Goal: Task Accomplishment & Management: Manage account settings

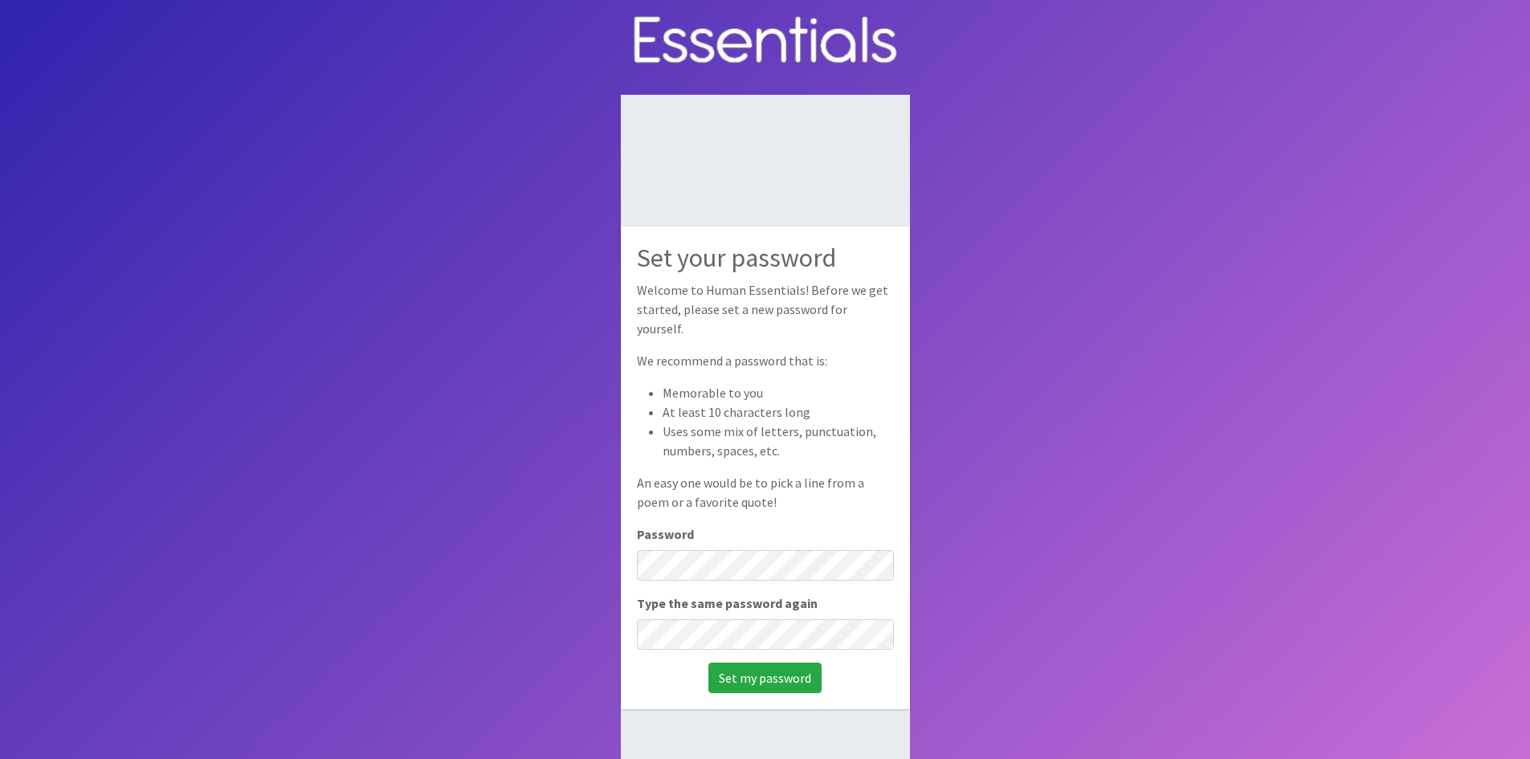
click at [723, 573] on div "Set your password Welcome to Human Essentials! Before we get started, please se…" at bounding box center [765, 467] width 289 height 482
click at [747, 667] on input "Set my password" at bounding box center [764, 678] width 113 height 31
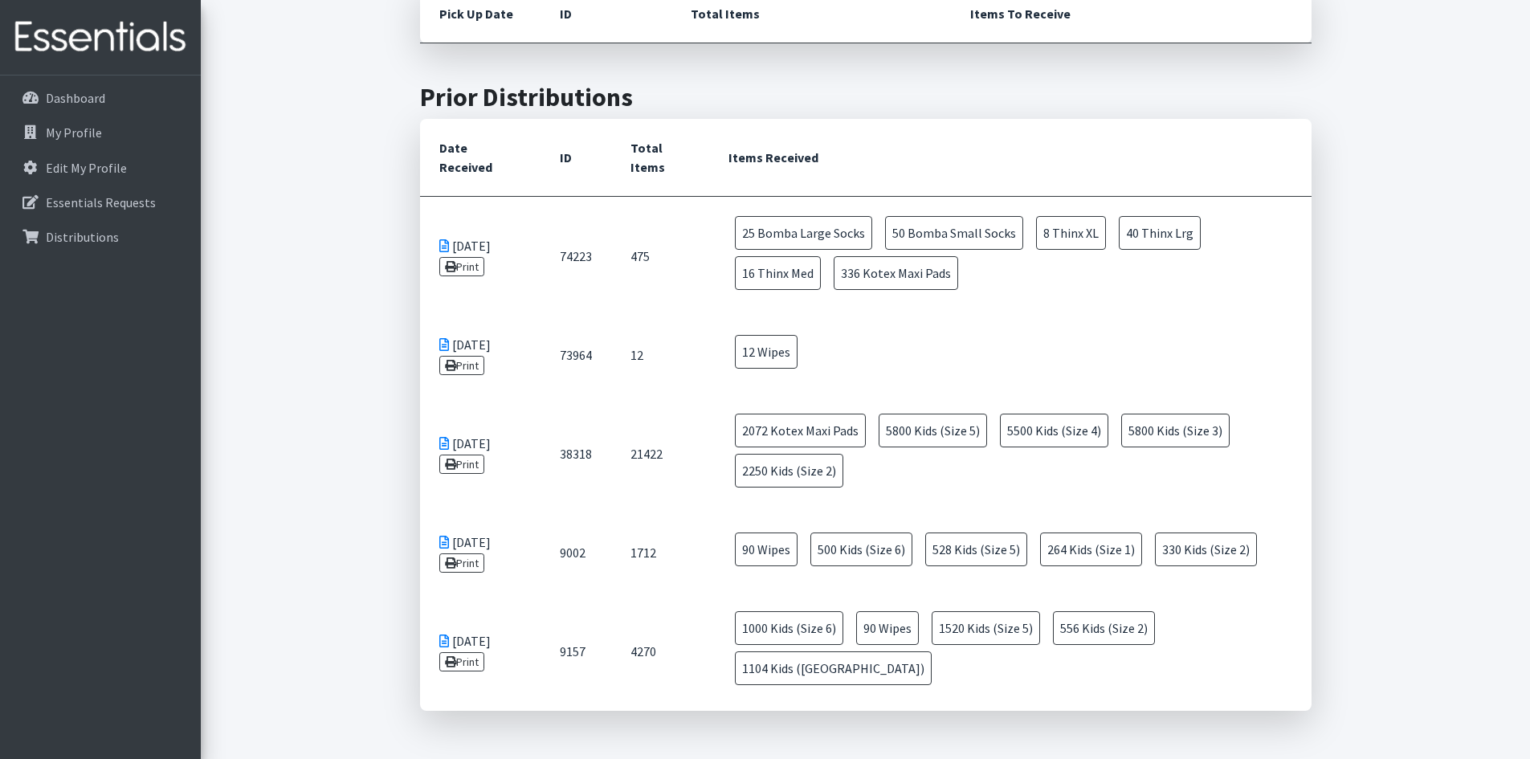
scroll to position [402, 0]
click at [465, 564] on link "Print" at bounding box center [462, 561] width 46 height 19
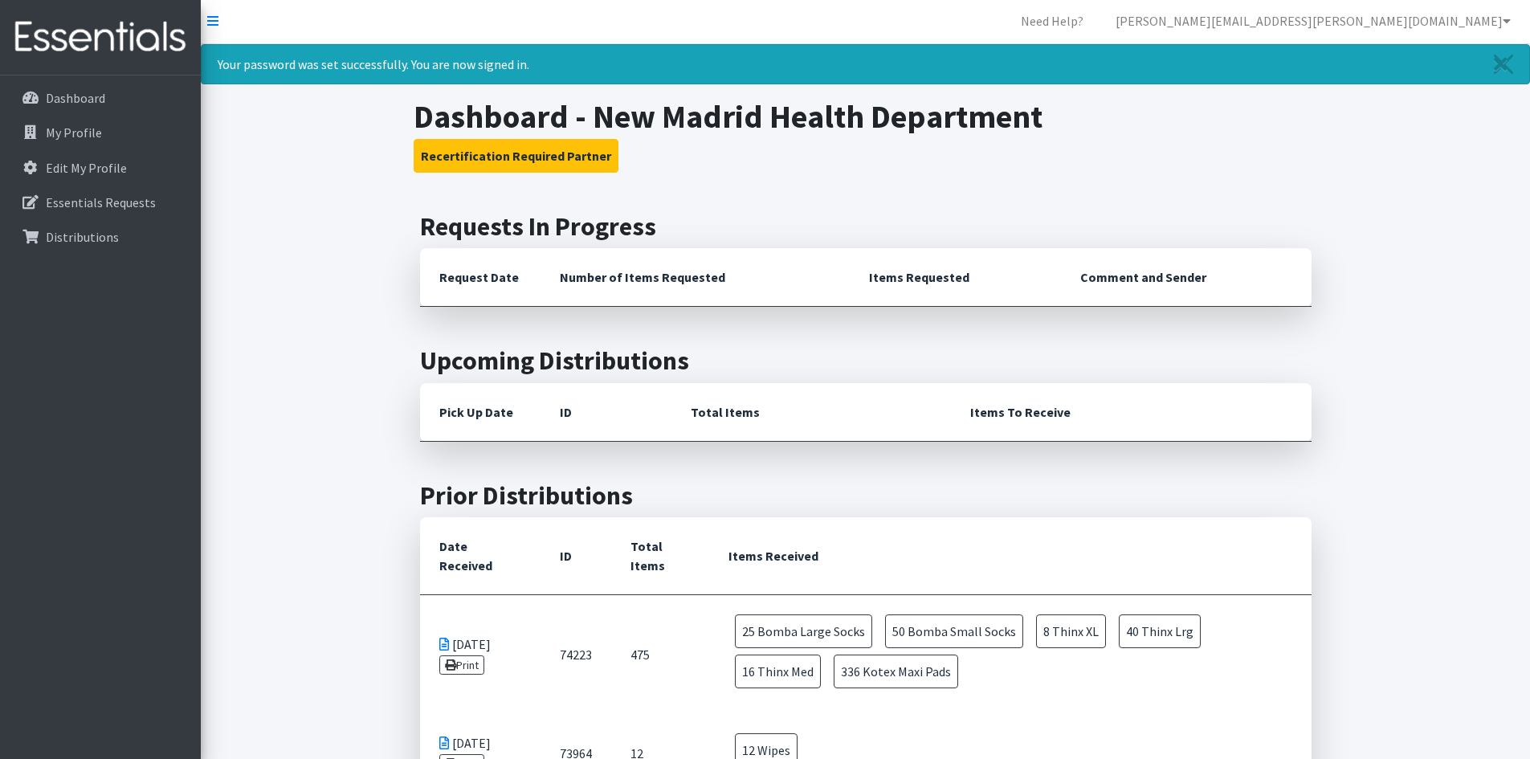
scroll to position [0, 0]
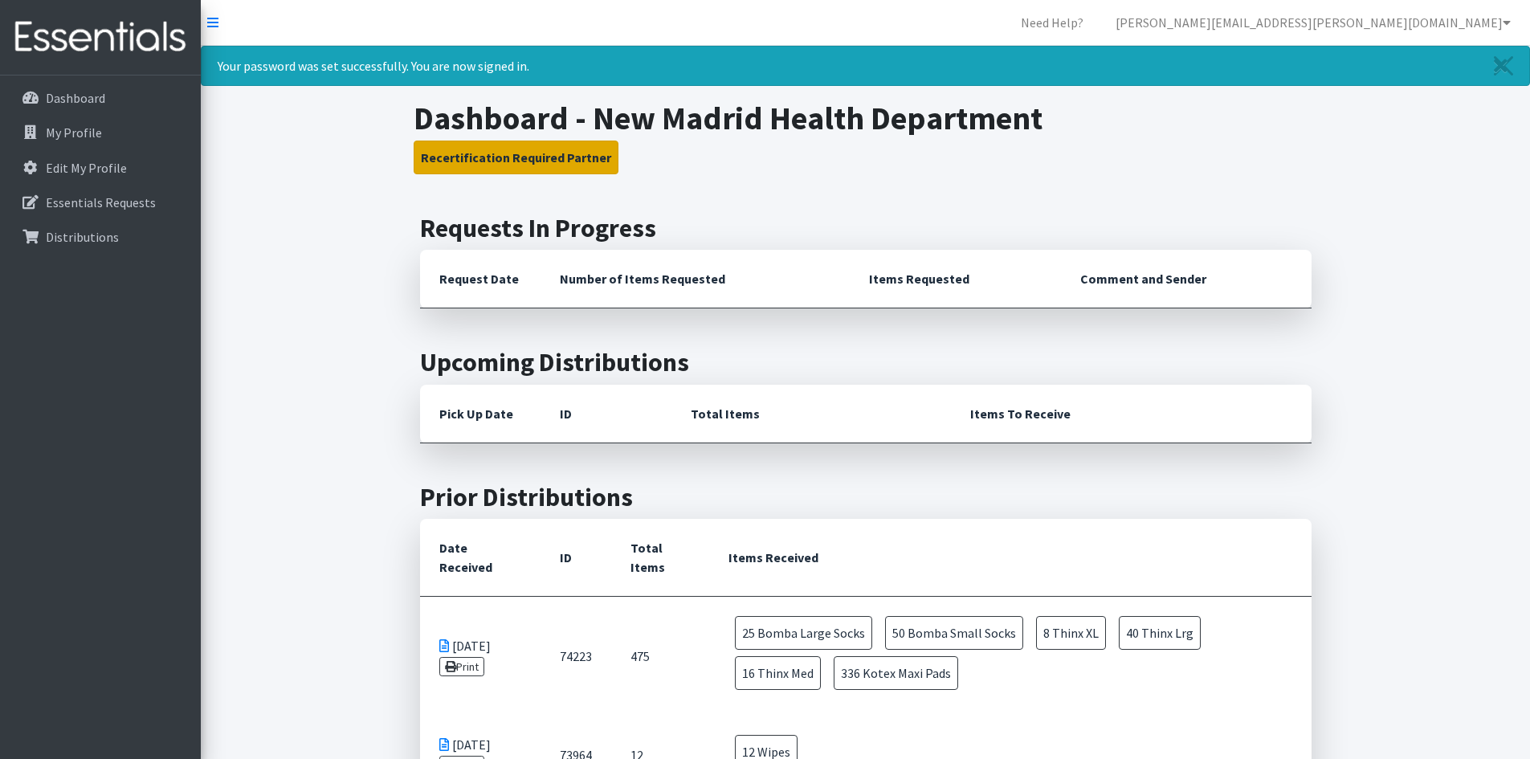
click at [494, 164] on button "Recertification Required Partner" at bounding box center [516, 158] width 205 height 34
click at [547, 155] on button "Recertification Required Partner" at bounding box center [516, 158] width 205 height 34
click at [85, 128] on p "My Profile" at bounding box center [74, 132] width 56 height 16
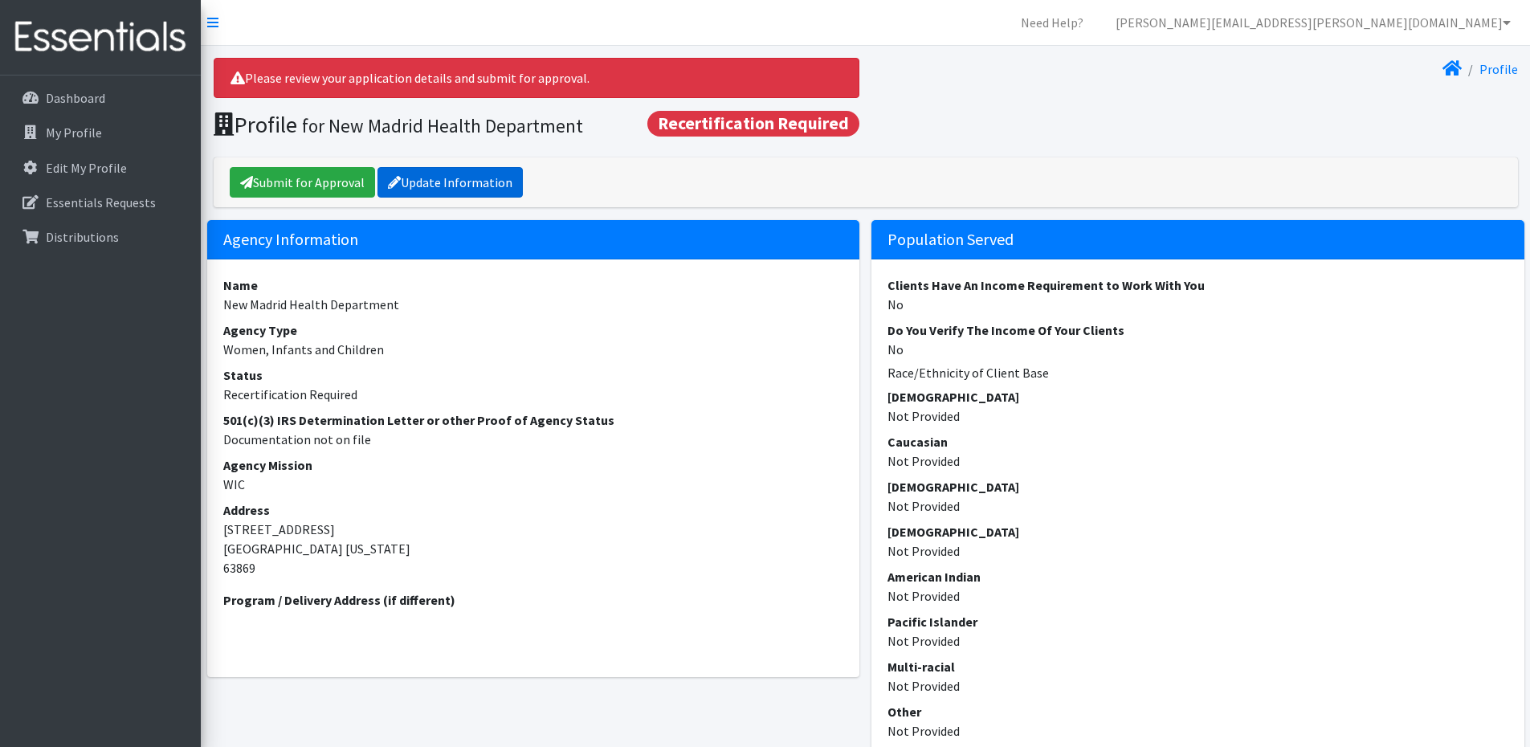
click at [485, 187] on link "Update Information" at bounding box center [449, 182] width 145 height 31
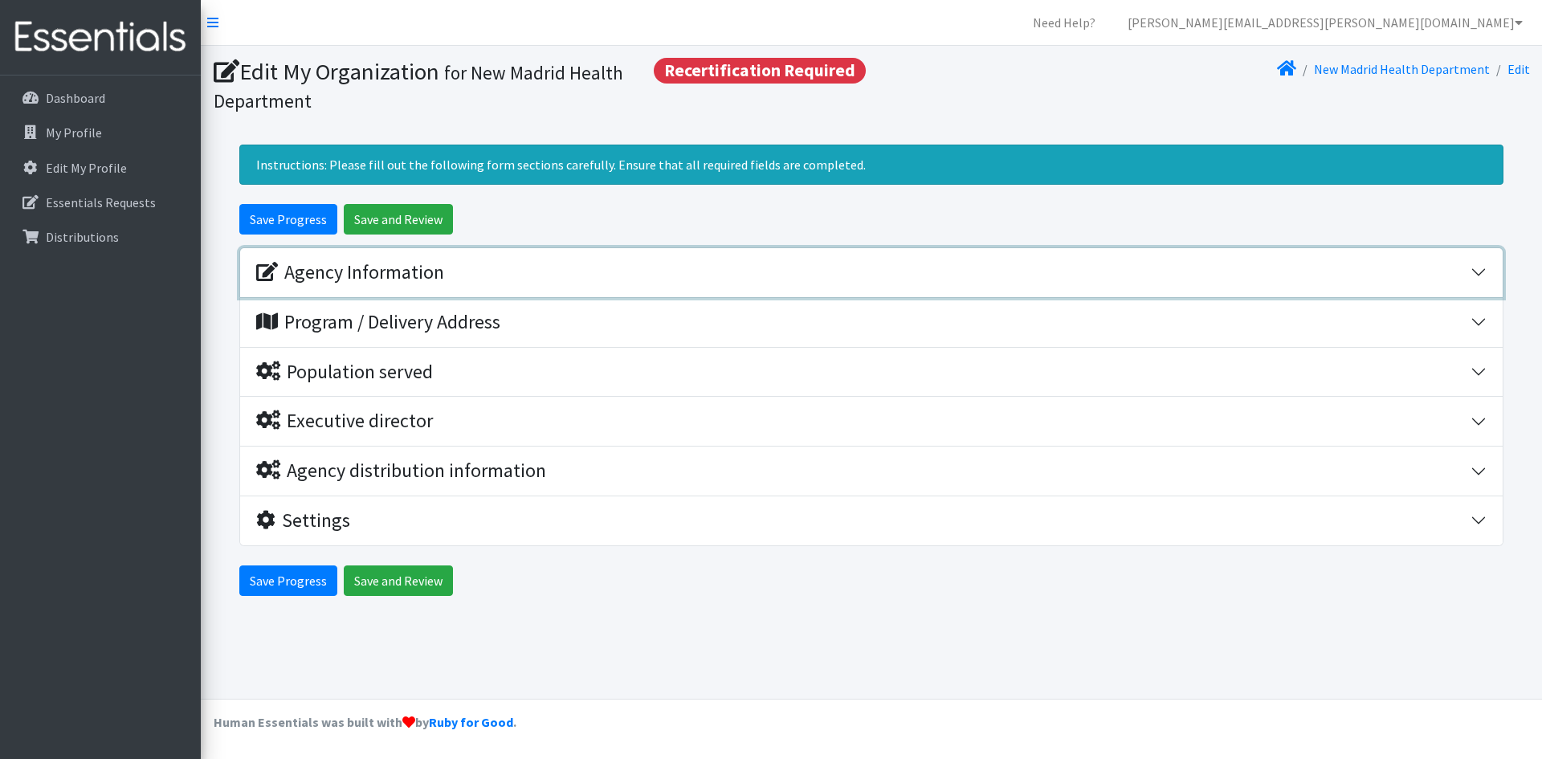
click at [542, 276] on div "Agency Information" at bounding box center [863, 272] width 1214 height 23
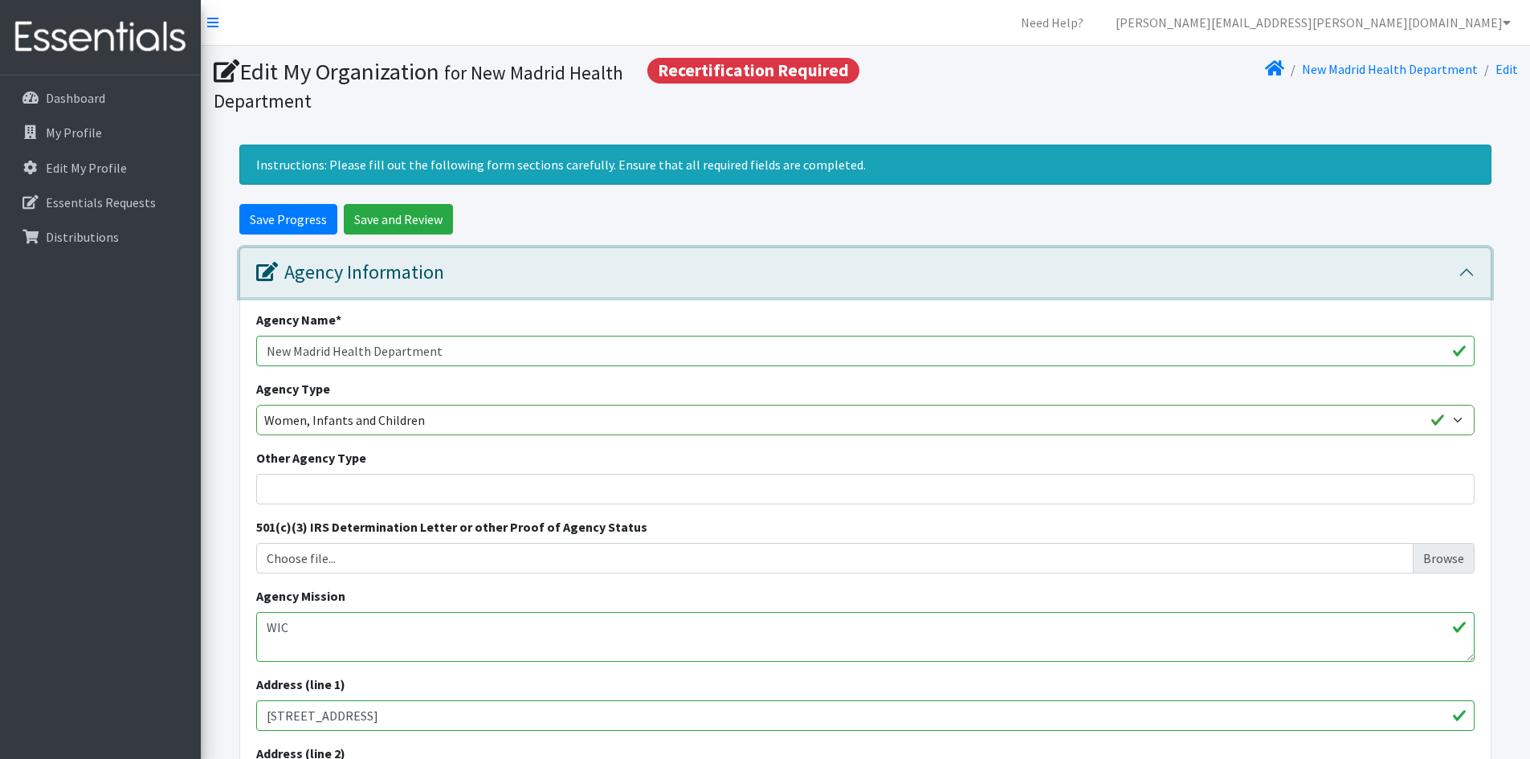
click at [532, 272] on div "Agency Information" at bounding box center [857, 272] width 1202 height 23
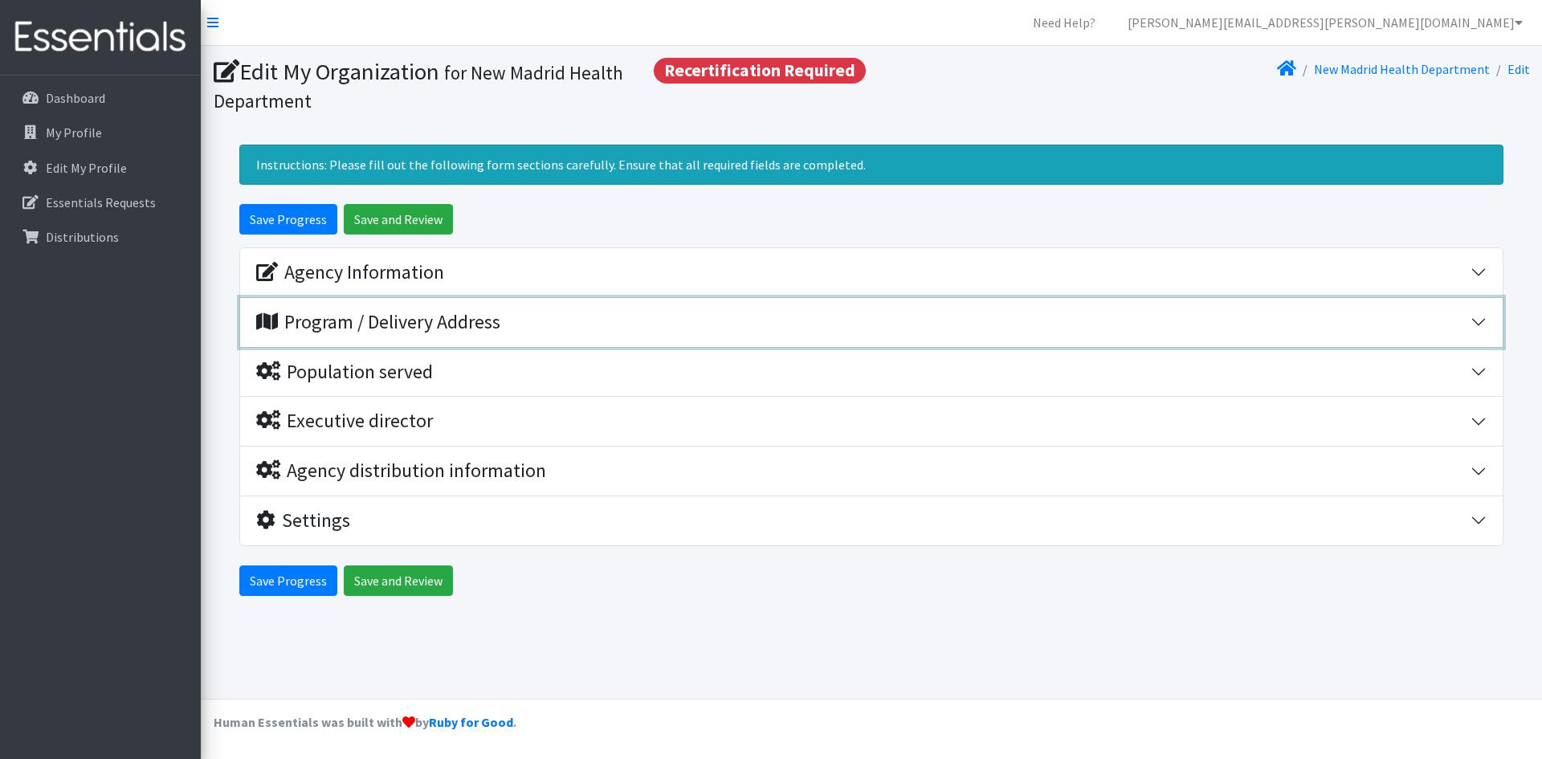
click at [500, 320] on div "Program / Delivery Address" at bounding box center [378, 322] width 244 height 23
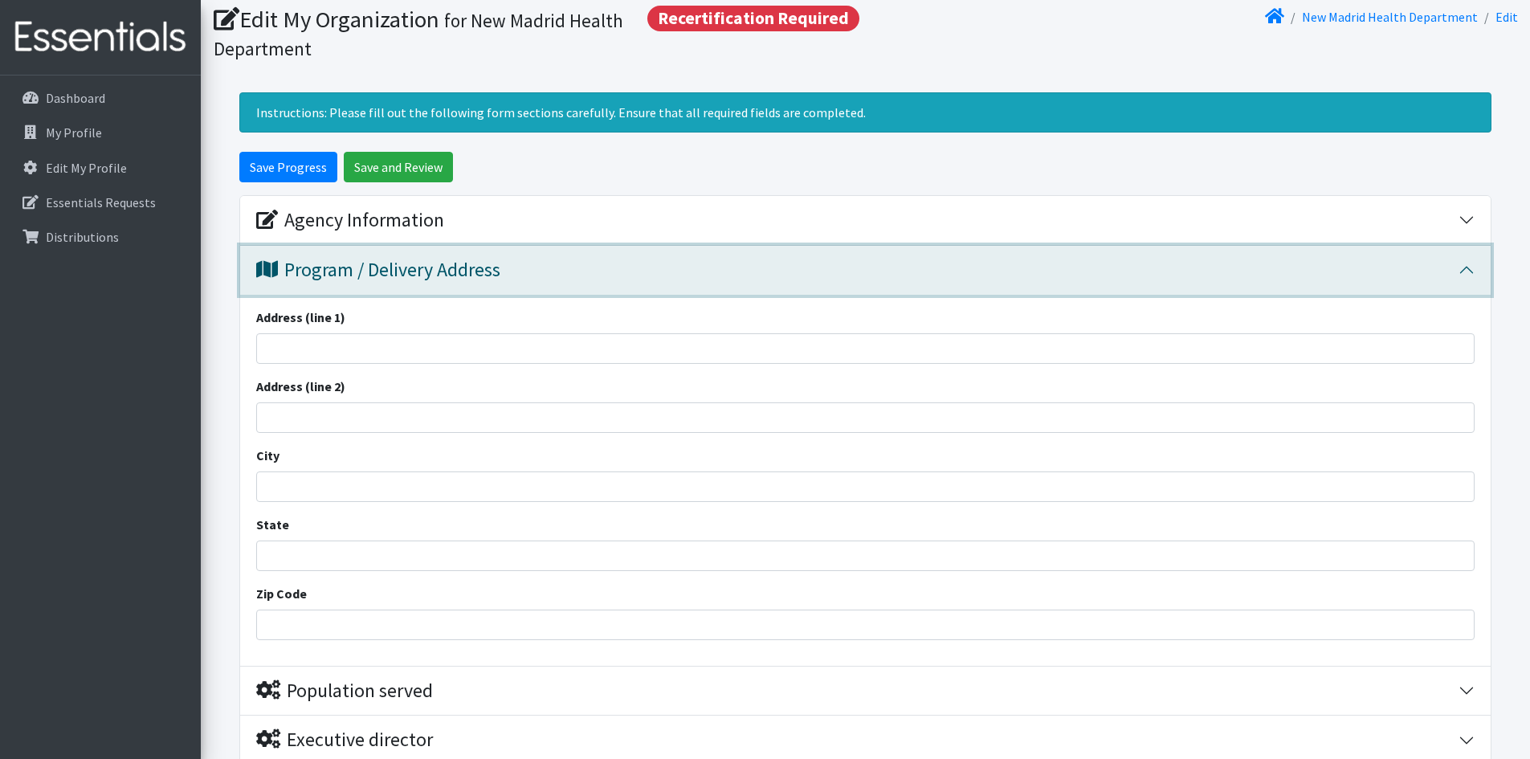
scroll to position [80, 0]
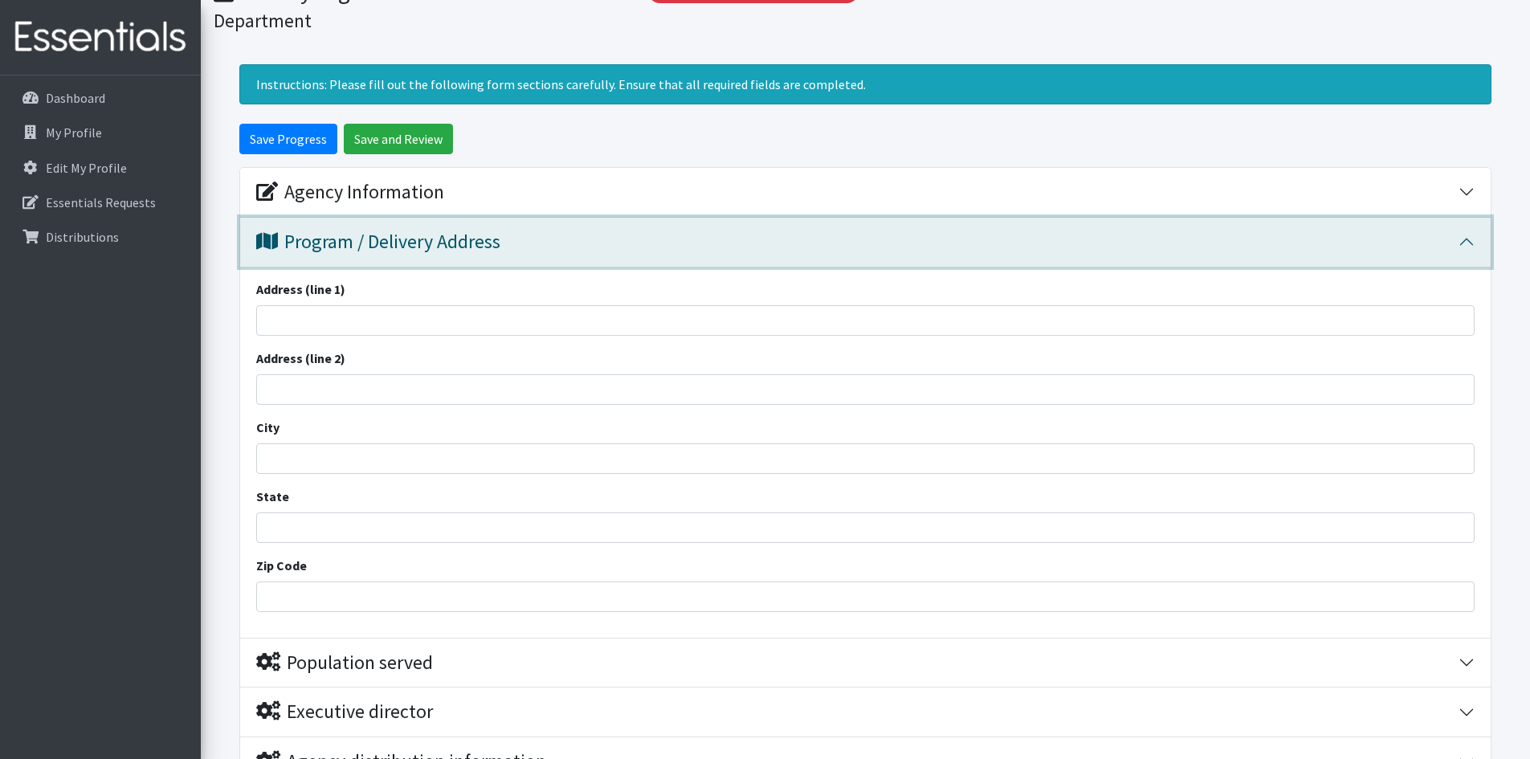
click at [528, 232] on div "Program / Delivery Address" at bounding box center [857, 241] width 1202 height 23
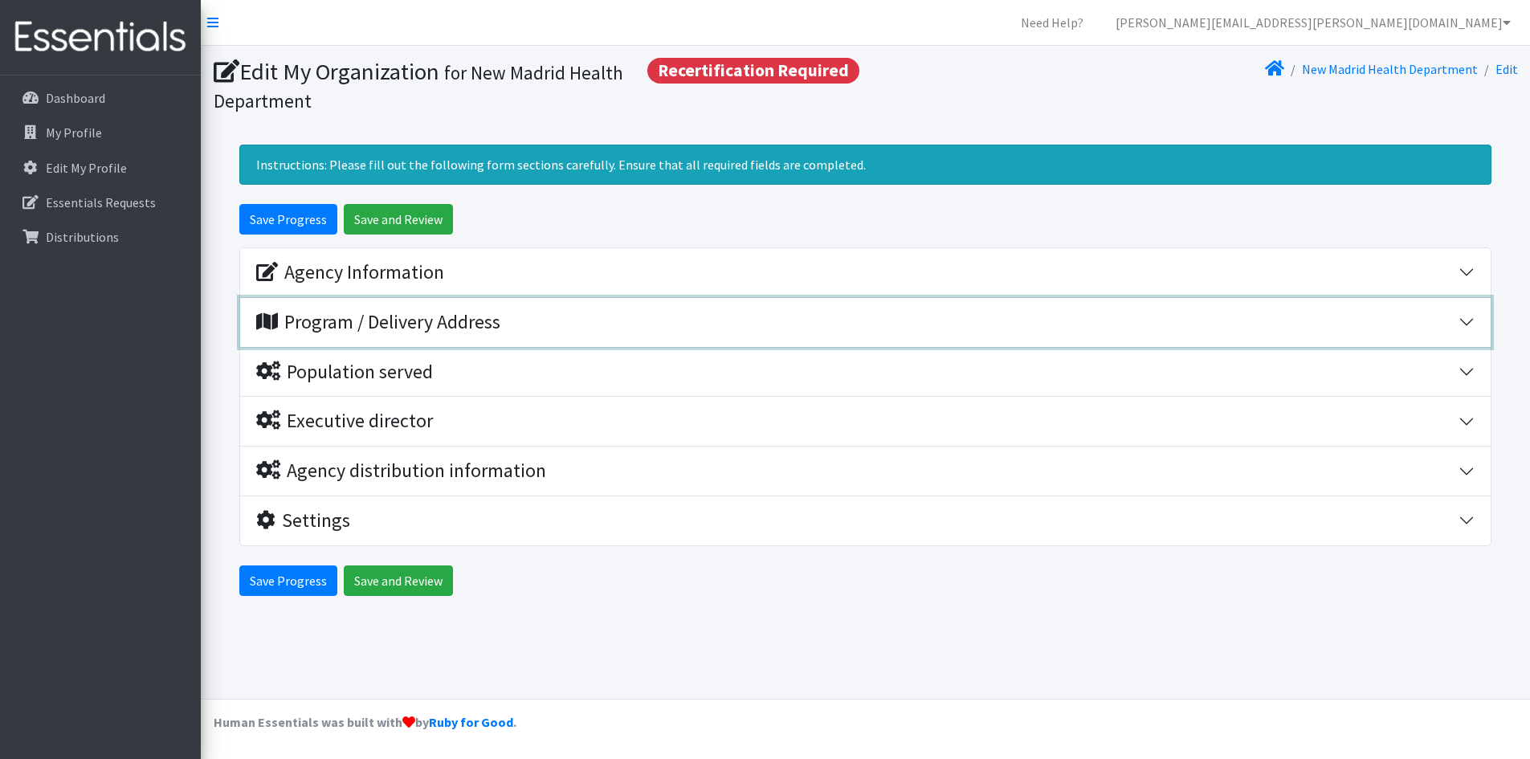
scroll to position [0, 0]
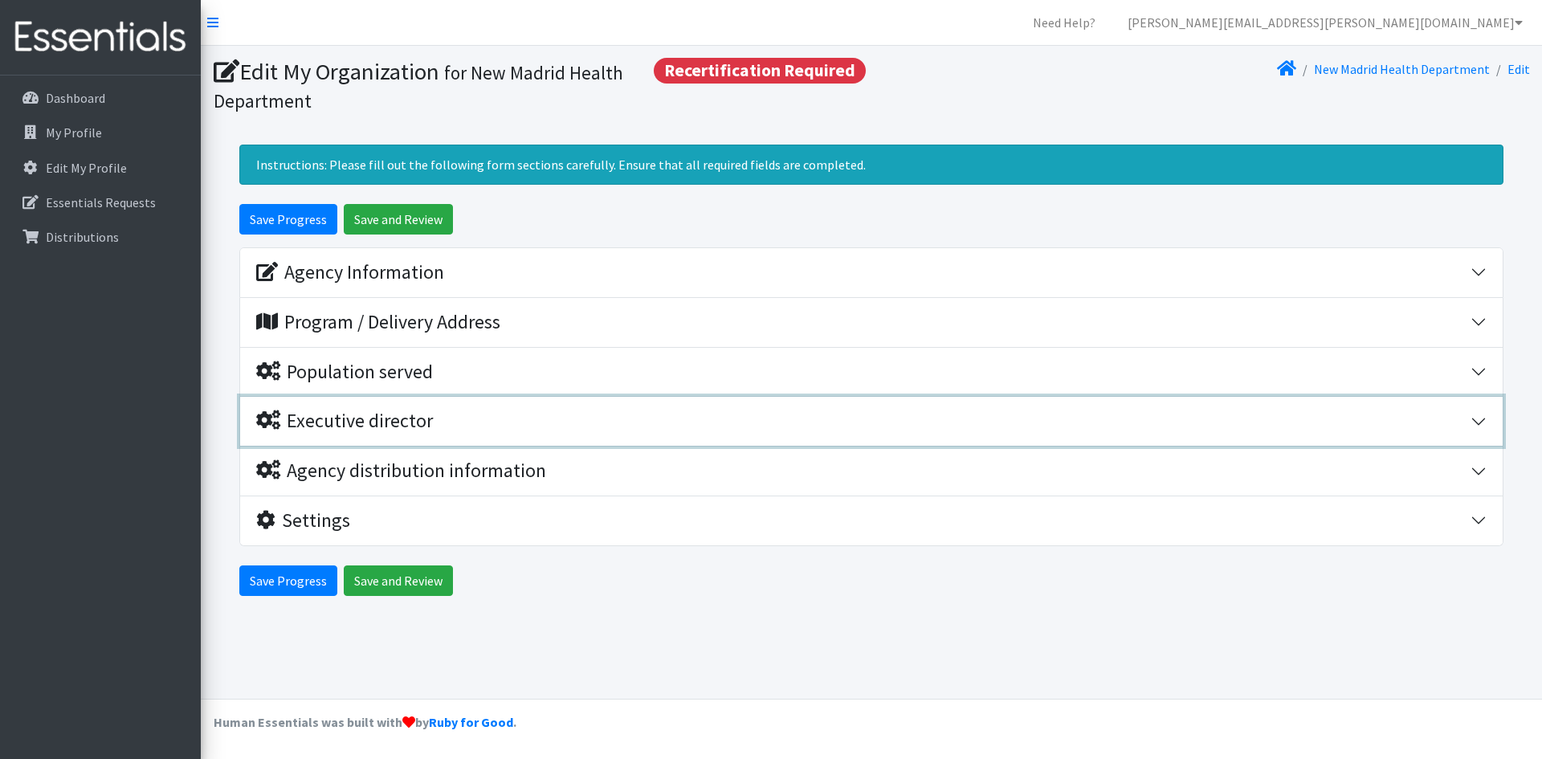
click at [459, 426] on div "Executive director" at bounding box center [863, 421] width 1214 height 23
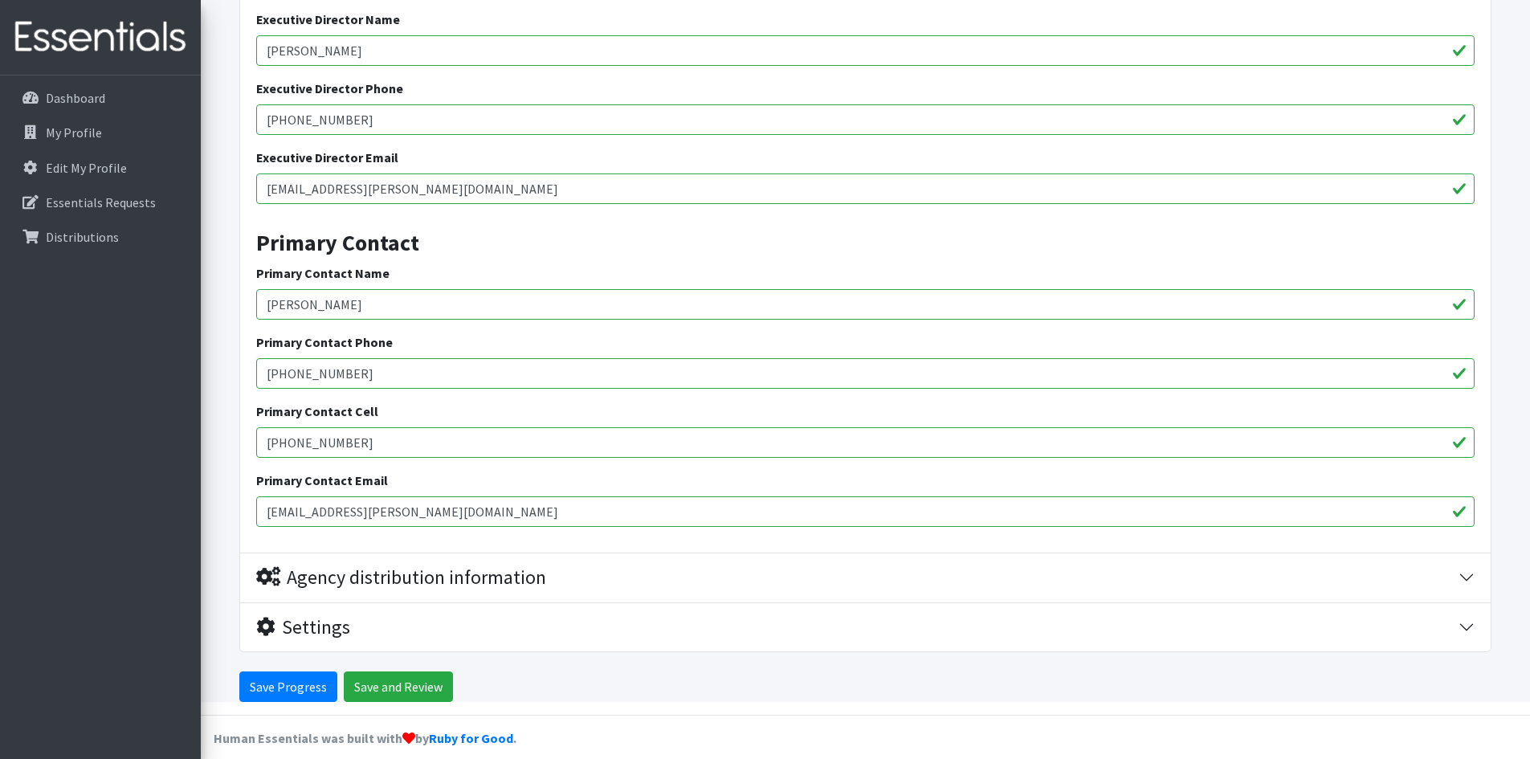
scroll to position [465, 0]
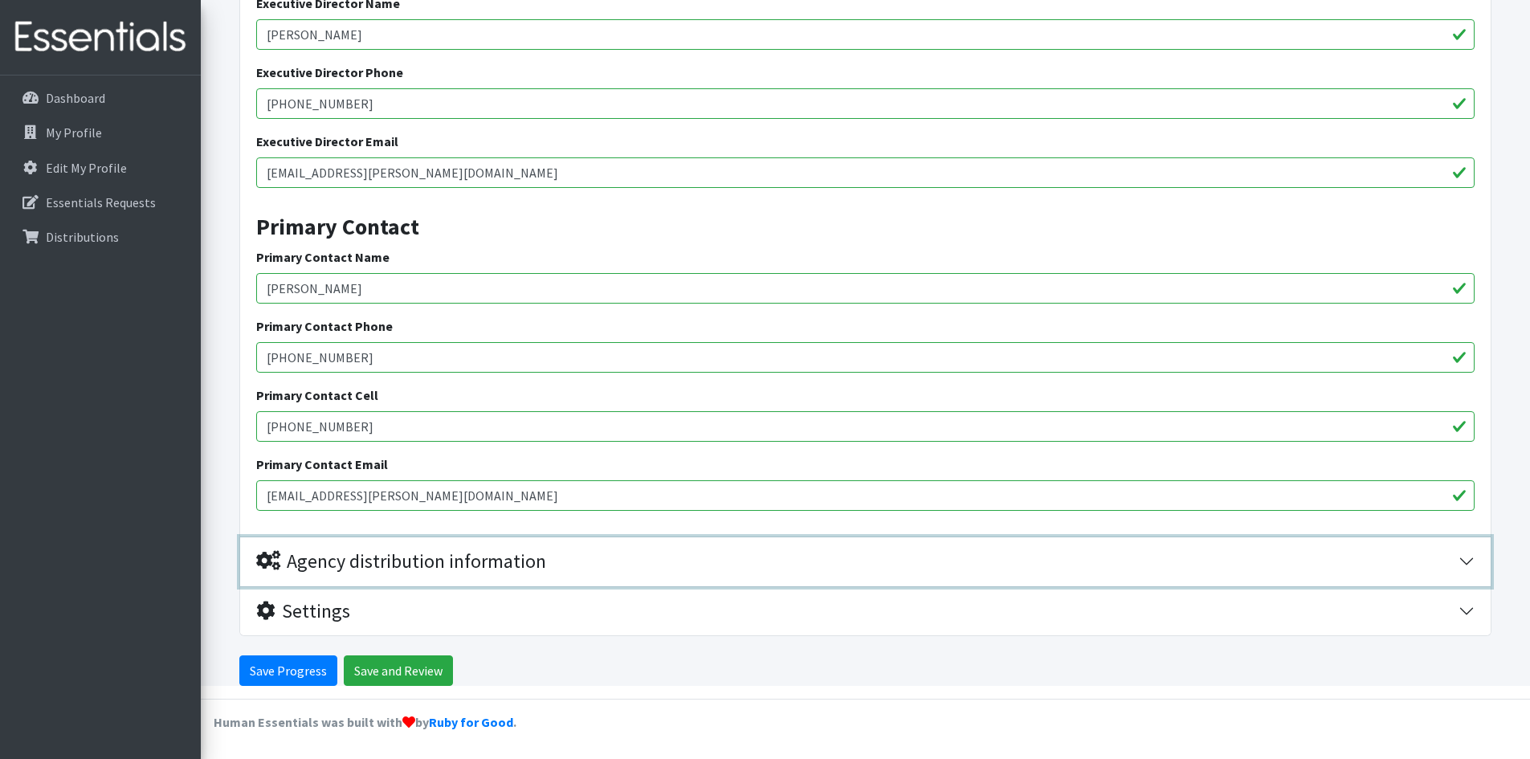
click at [493, 561] on div "Agency distribution information" at bounding box center [401, 561] width 290 height 23
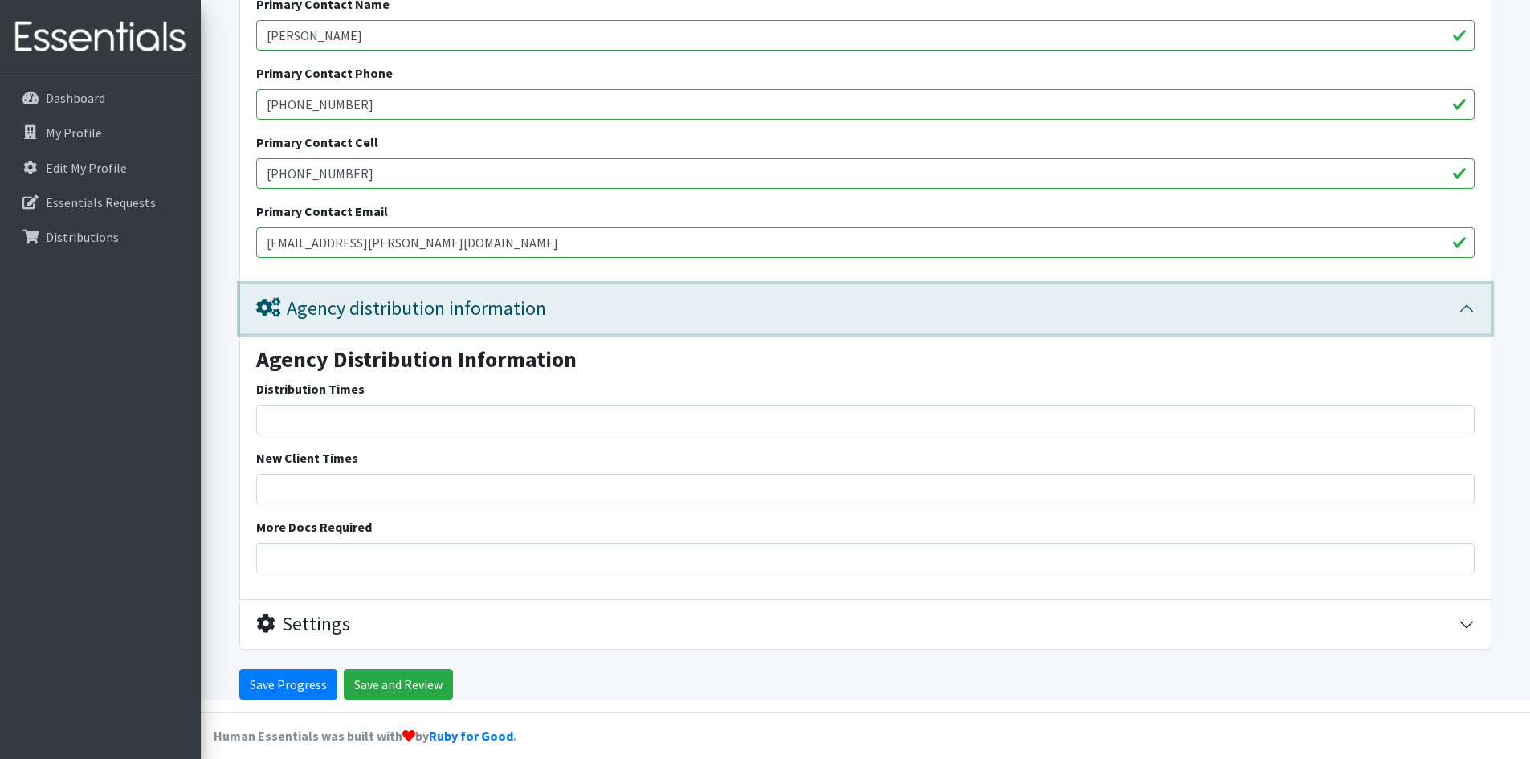
scroll to position [732, 0]
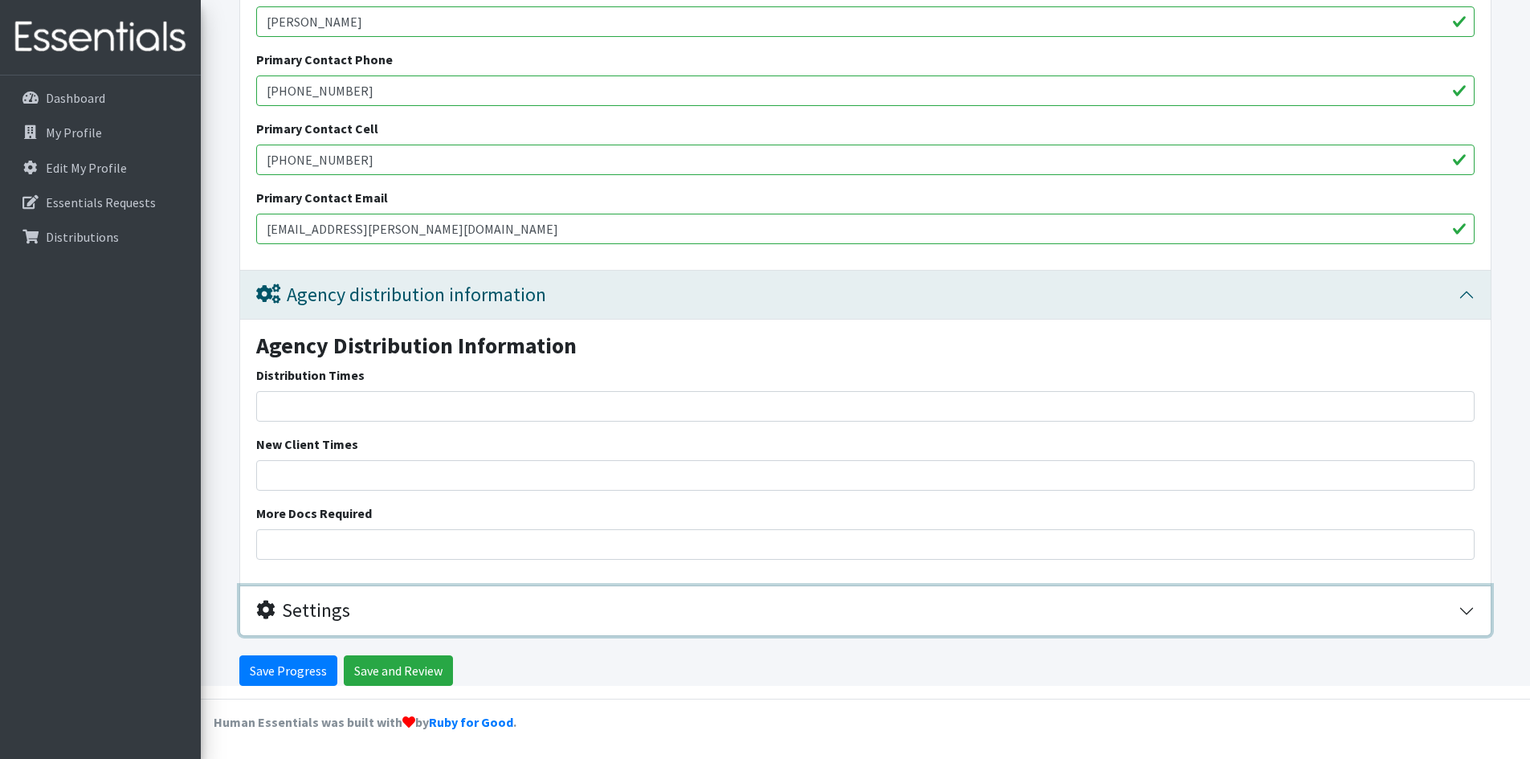
click at [441, 620] on div "Settings" at bounding box center [857, 610] width 1202 height 23
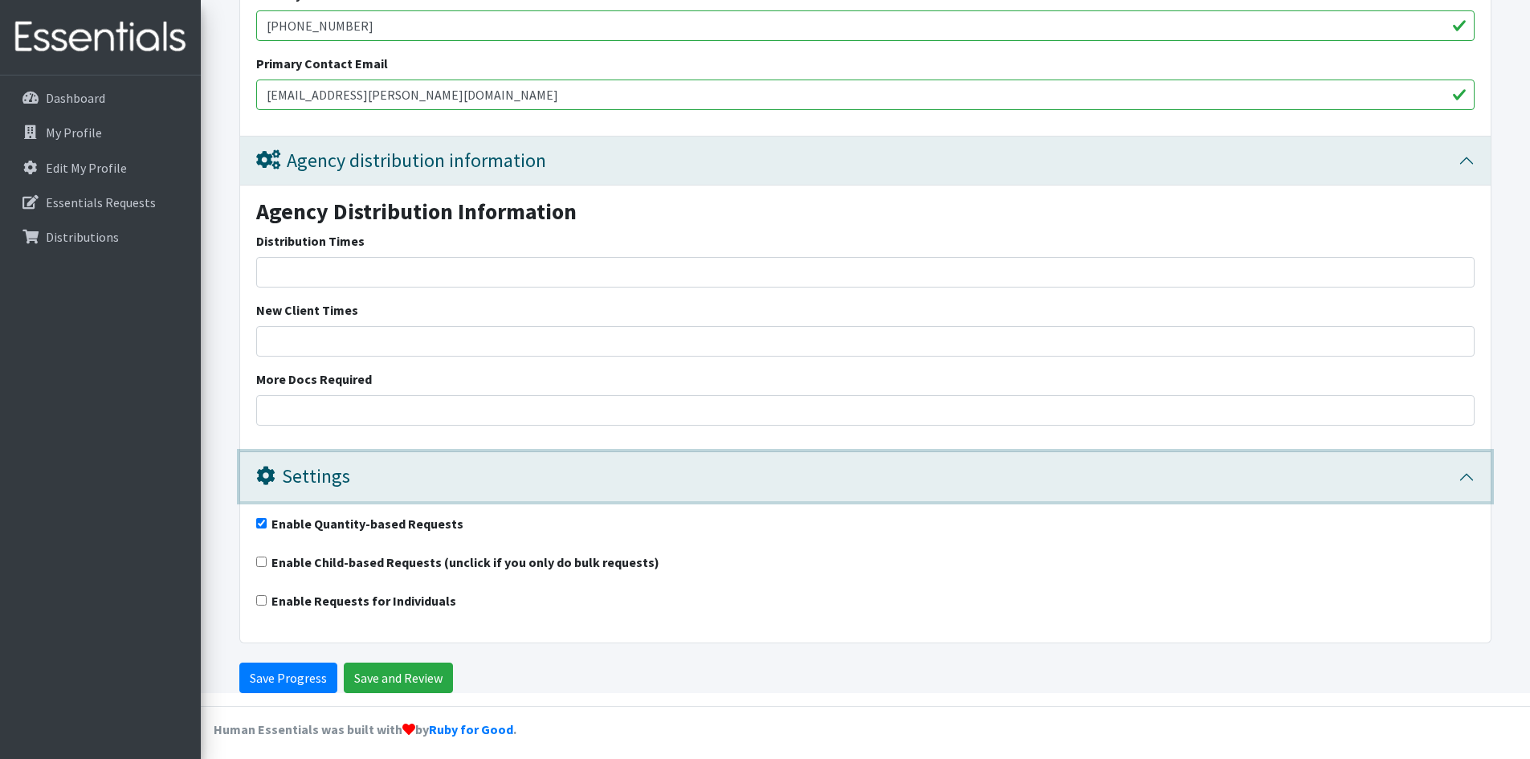
scroll to position [873, 0]
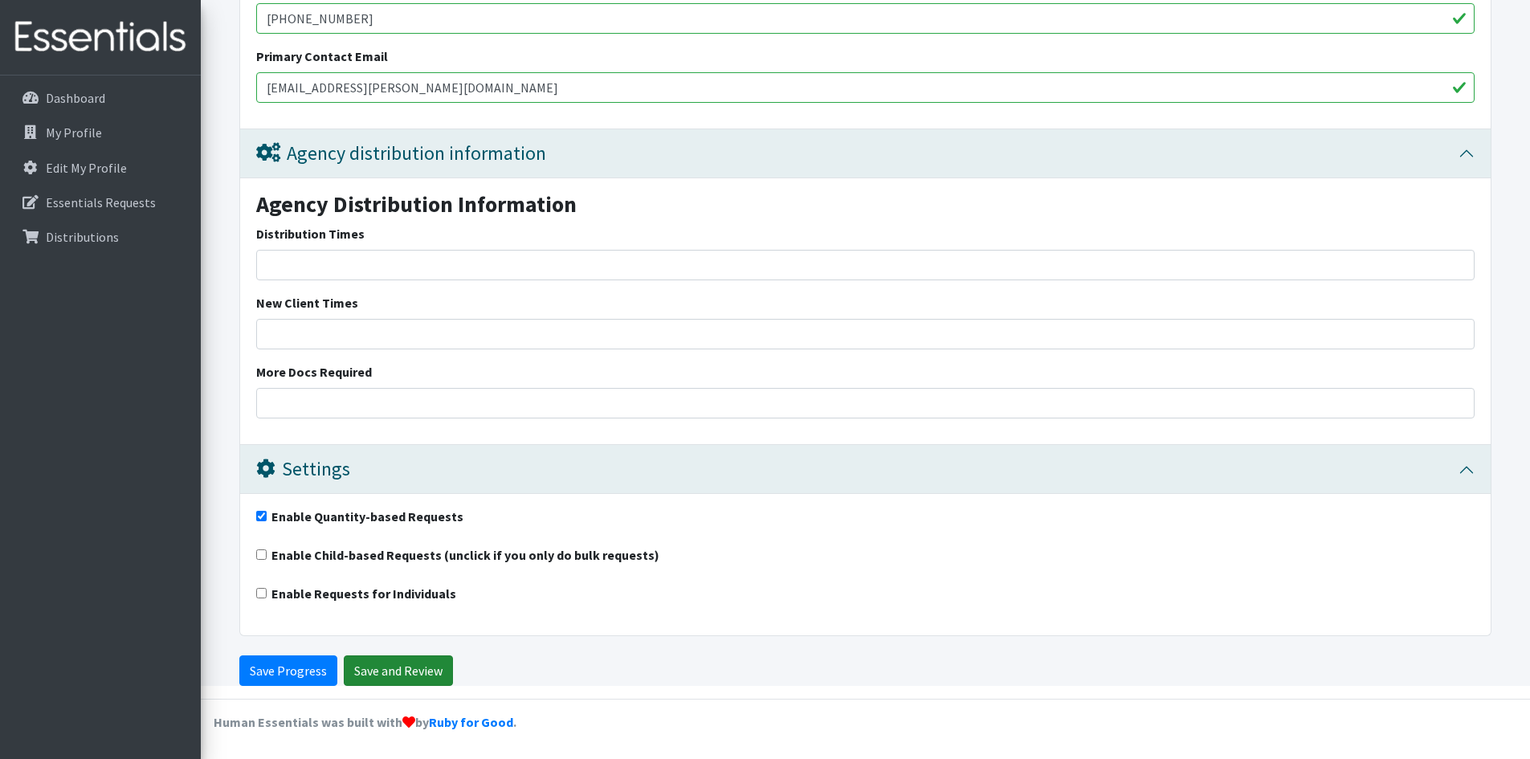
click at [381, 665] on input "Save and Review" at bounding box center [398, 670] width 109 height 31
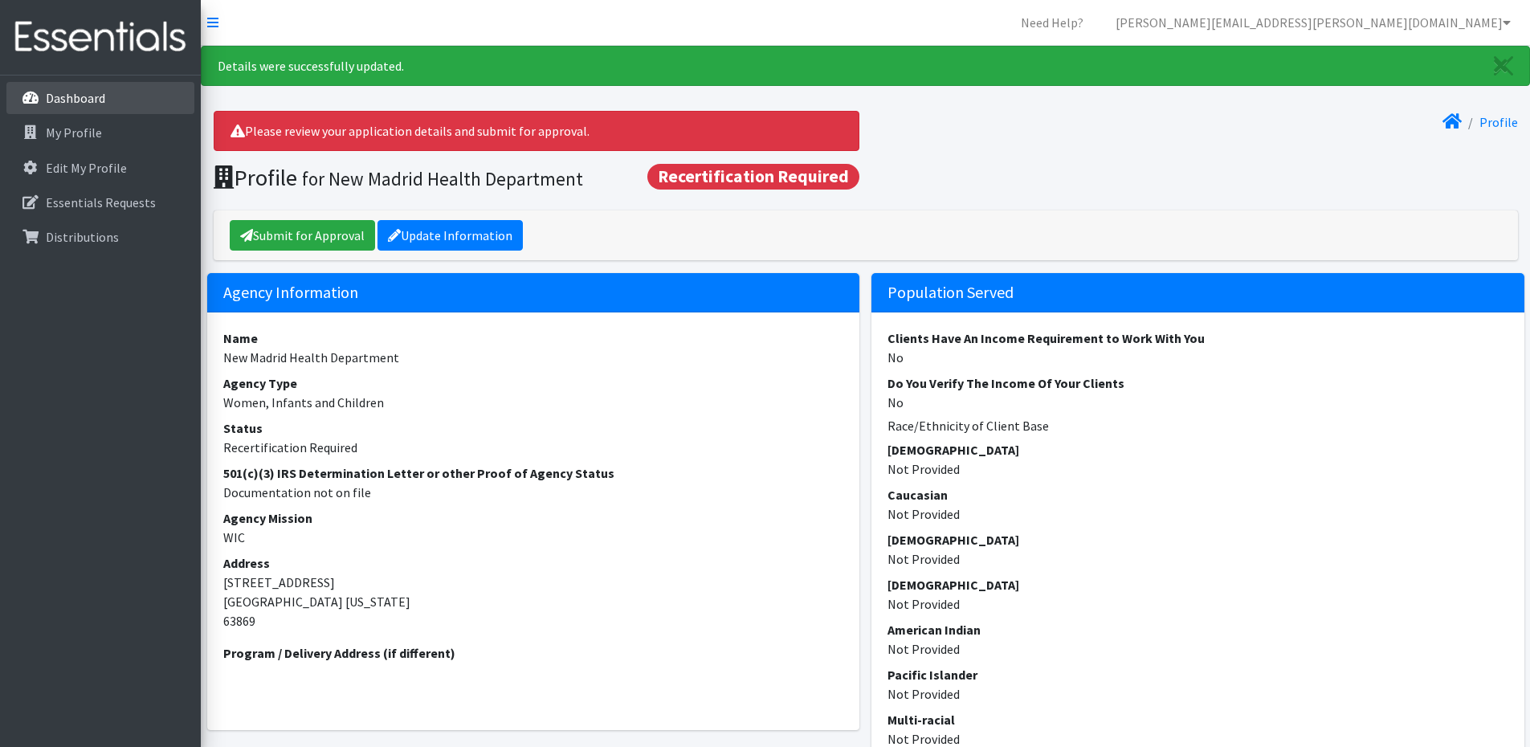
click at [93, 90] on p "Dashboard" at bounding box center [75, 98] width 59 height 16
